Goal: Task Accomplishment & Management: Use online tool/utility

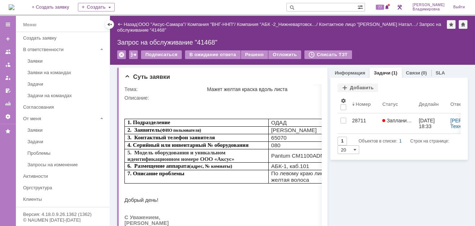
click at [209, 105] on p at bounding box center [236, 104] width 225 height 6
click at [314, 6] on input "text" at bounding box center [321, 7] width 71 height 9
type input "41468"
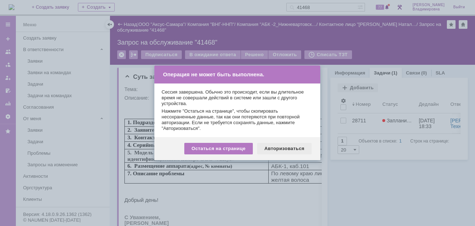
click at [281, 148] on div "Авторизоваться" at bounding box center [284, 149] width 54 height 12
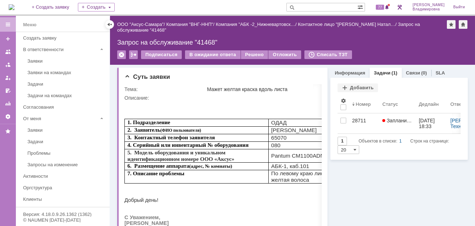
click at [449, 82] on div "Задачи Добавить Результаты поиска: 1 Объектов в списке: 1 Строк на странице: 20…" at bounding box center [398, 119] width 137 height 82
click at [454, 85] on div at bounding box center [457, 87] width 6 height 6
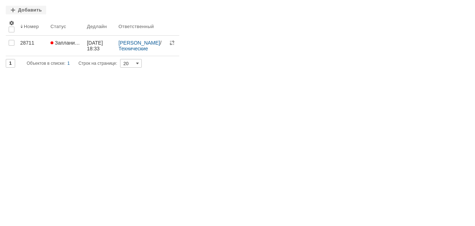
click at [463, 7] on div at bounding box center [463, 9] width 6 height 6
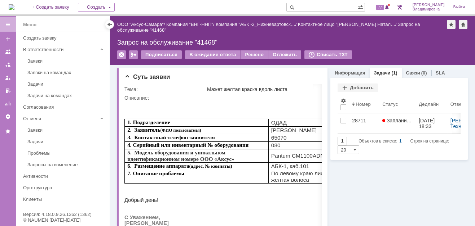
click at [14, 4] on img at bounding box center [12, 7] width 6 height 6
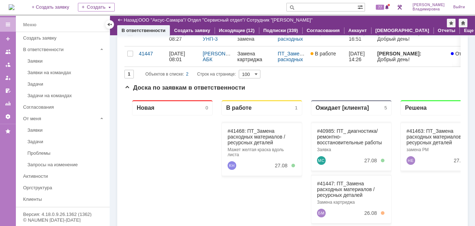
click at [310, 6] on input "text" at bounding box center [321, 7] width 71 height 9
type input "n"
type input "татаринов"
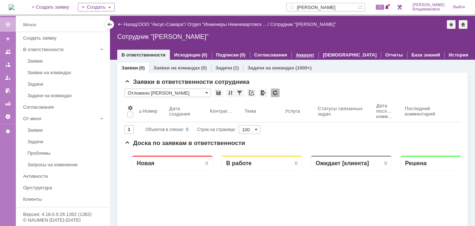
click at [297, 53] on link "Аккаунт" at bounding box center [305, 54] width 18 height 5
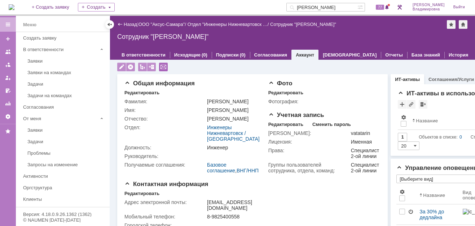
click at [161, 65] on div at bounding box center [163, 67] width 9 height 9
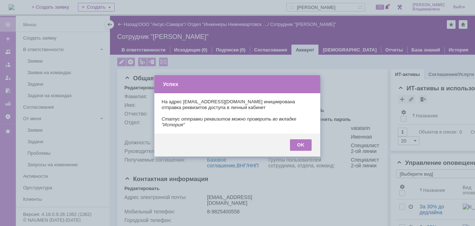
type input "[Выберите вид]"
click at [302, 139] on div "OK" at bounding box center [301, 145] width 22 height 12
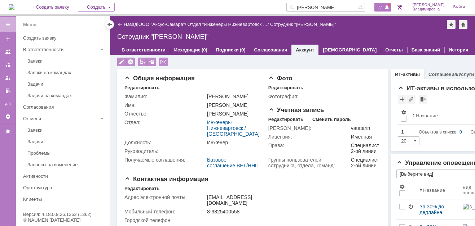
click at [379, 6] on div "77" at bounding box center [382, 7] width 17 height 9
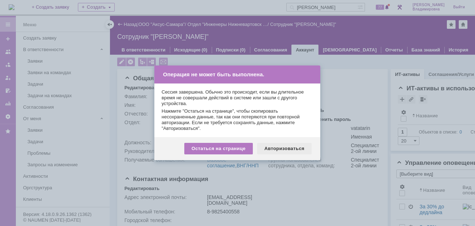
click at [278, 150] on div "Авторизоваться" at bounding box center [284, 149] width 54 height 12
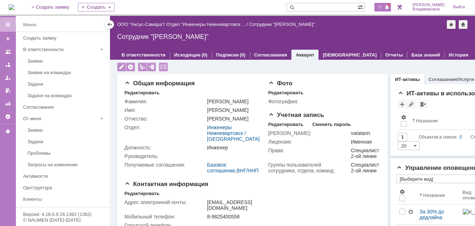
click at [384, 8] on span "77" at bounding box center [380, 7] width 8 height 5
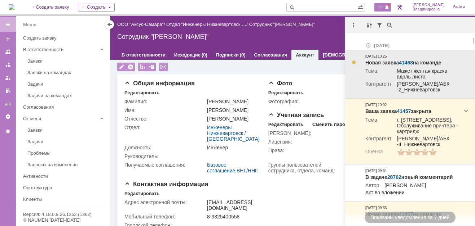
click at [409, 61] on link "41468" at bounding box center [406, 63] width 14 height 6
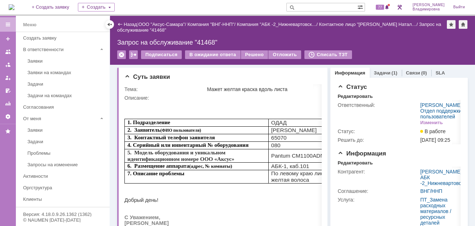
click at [14, 8] on img at bounding box center [12, 7] width 6 height 6
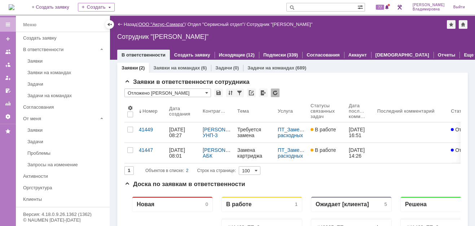
click at [165, 24] on link "ООО "Аксус-Самара"" at bounding box center [161, 24] width 46 height 5
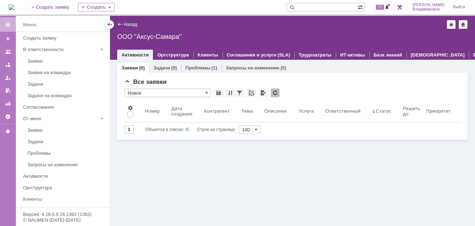
click at [14, 8] on img at bounding box center [12, 7] width 6 height 6
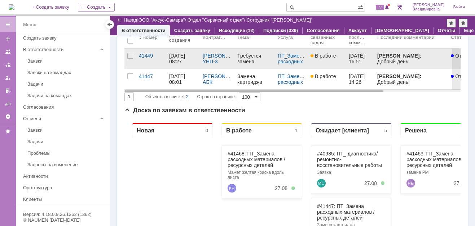
scroll to position [72, 0]
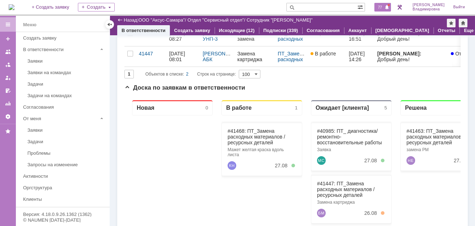
click at [382, 6] on span "77" at bounding box center [380, 7] width 8 height 5
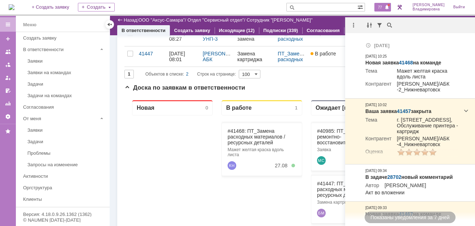
click at [309, 8] on input "text" at bounding box center [321, 7] width 71 height 9
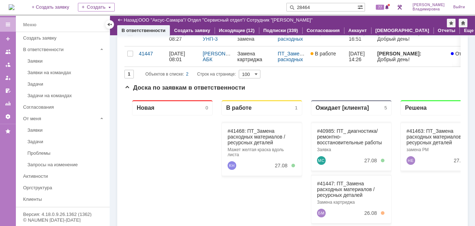
type input "28464"
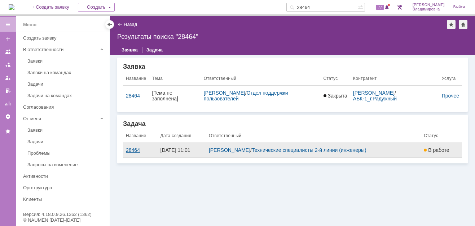
click at [126, 149] on div "28464" at bounding box center [140, 150] width 29 height 6
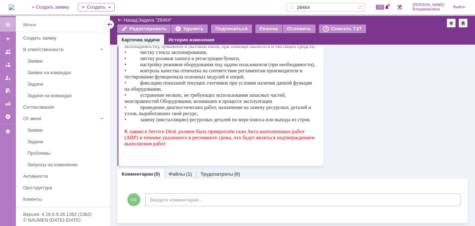
scroll to position [155, 0]
click at [179, 173] on link "Файлы" at bounding box center [176, 174] width 17 height 5
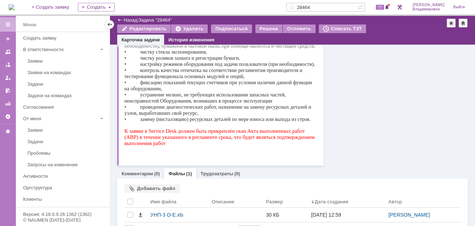
scroll to position [172, 0]
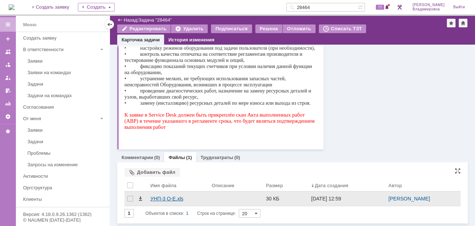
click at [166, 198] on div "УНП-3 О-Е.xls" at bounding box center [178, 199] width 56 height 6
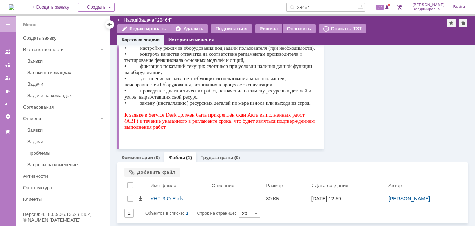
click at [251, 157] on div "Комментарии (0) Файлы (1) Трудозатраты (0)" at bounding box center [292, 157] width 350 height 10
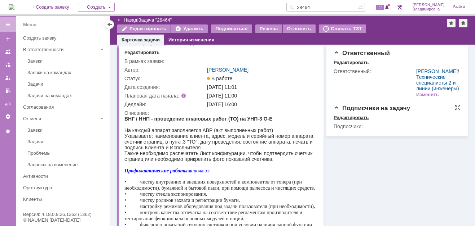
scroll to position [0, 0]
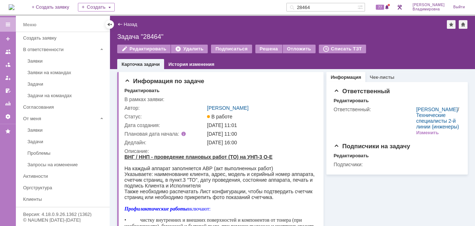
click at [14, 8] on img at bounding box center [12, 7] width 6 height 6
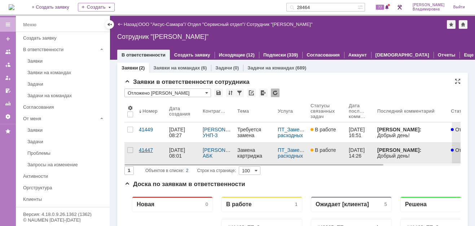
click at [151, 150] on div "41447" at bounding box center [151, 150] width 25 height 6
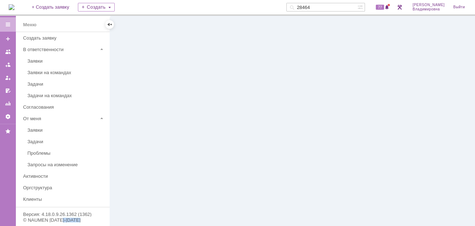
click at [151, 150] on div at bounding box center [292, 121] width 365 height 210
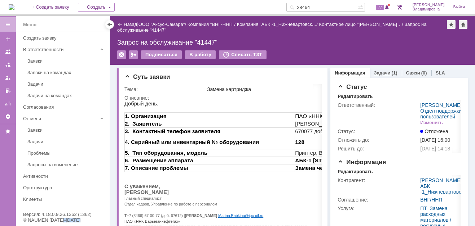
click at [375, 71] on link "Задачи" at bounding box center [382, 72] width 17 height 5
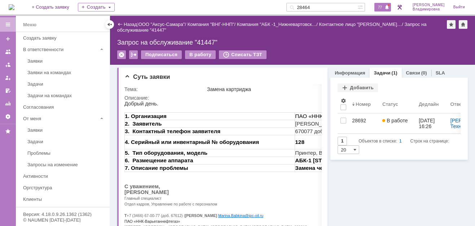
click at [384, 5] on span "77" at bounding box center [380, 7] width 8 height 5
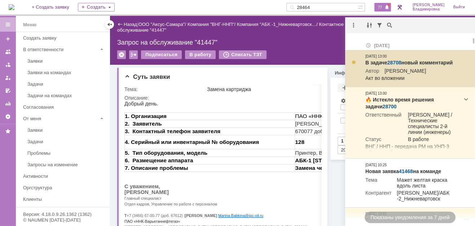
click at [395, 60] on link "28708" at bounding box center [394, 63] width 14 height 6
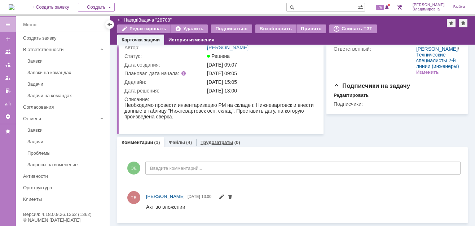
scroll to position [35, 0]
click at [176, 142] on link "Файлы" at bounding box center [176, 143] width 17 height 5
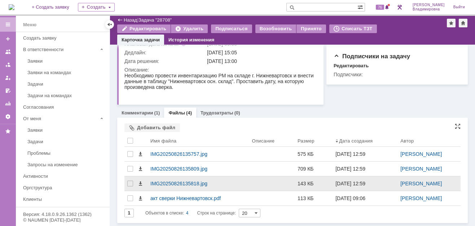
scroll to position [65, 0]
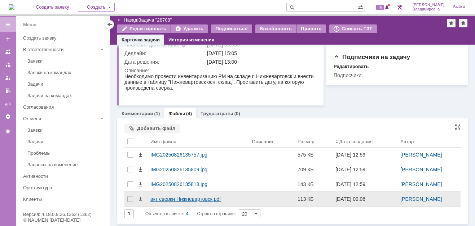
click at [164, 198] on div "акт сверки Нижневартовск.pdf" at bounding box center [198, 199] width 96 height 6
click at [164, 198] on body "Идет загрузка, пожалуйста, подождите. На домашнюю + Создать заявку Создать 76 […" at bounding box center [237, 113] width 475 height 226
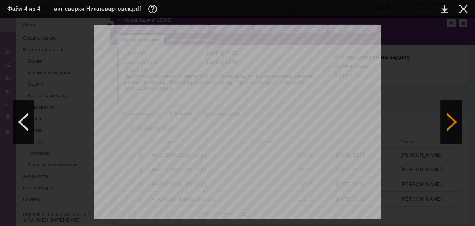
click at [446, 124] on div at bounding box center [451, 122] width 22 height 43
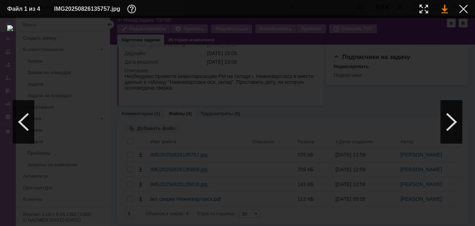
click at [443, 8] on link at bounding box center [444, 9] width 6 height 9
click at [449, 125] on div at bounding box center [451, 122] width 22 height 43
click at [443, 12] on link at bounding box center [444, 9] width 6 height 9
